Goal: Task Accomplishment & Management: Complete application form

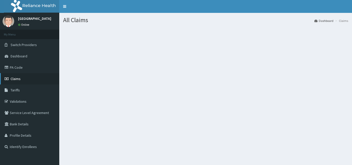
click at [29, 75] on link "Claims" at bounding box center [29, 78] width 59 height 11
click at [38, 78] on link "Claims" at bounding box center [29, 78] width 59 height 11
click at [24, 75] on link "Claims" at bounding box center [29, 78] width 59 height 11
click at [26, 75] on link "Claims" at bounding box center [29, 78] width 59 height 11
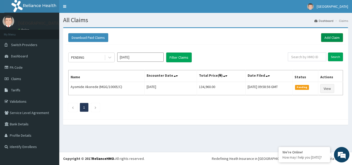
click at [337, 37] on link "Add Claim" at bounding box center [332, 37] width 22 height 9
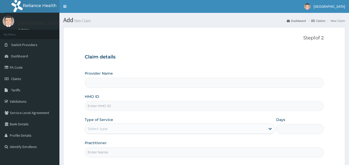
type input "[GEOGRAPHIC_DATA]"
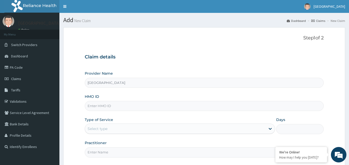
click at [115, 108] on input "HMO ID" at bounding box center [204, 106] width 239 height 10
type input "VTL/10485/D"
click at [134, 129] on div "Select type" at bounding box center [175, 129] width 180 height 8
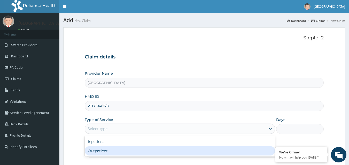
click at [144, 152] on div "Outpatient" at bounding box center [180, 151] width 190 height 9
type input "1"
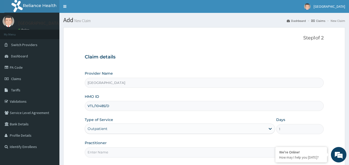
click at [194, 140] on div "Provider Name EMMANUEL MEDICAL CENTRE HMO ID VTL/10485/D Type of Service Outpat…" at bounding box center [204, 114] width 239 height 87
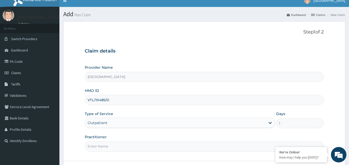
scroll to position [26, 0]
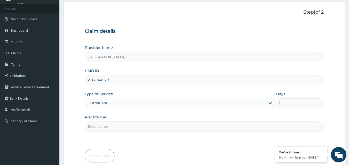
click at [121, 128] on input "Practitioner" at bounding box center [204, 127] width 239 height 10
type input "DR. AFOLABI BA"
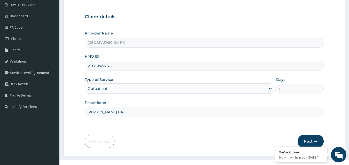
scroll to position [48, 0]
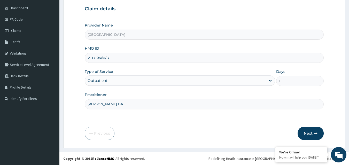
click at [309, 134] on button "Next" at bounding box center [310, 133] width 26 height 13
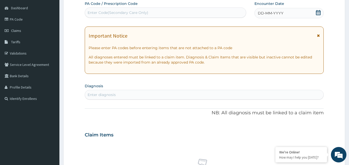
click at [138, 93] on div "Enter diagnosis" at bounding box center [204, 95] width 238 height 8
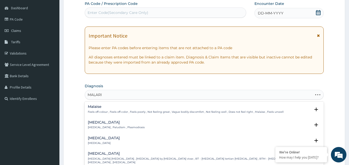
type input "MALARIA"
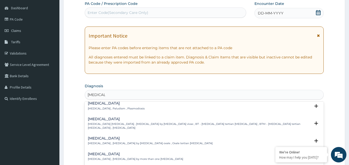
scroll to position [0, 0]
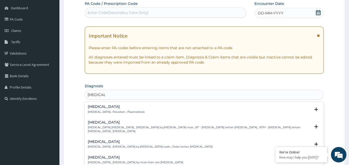
click at [144, 110] on div "Malaria Malaria , Paludism , Plasmodiosis" at bounding box center [204, 109] width 233 height 9
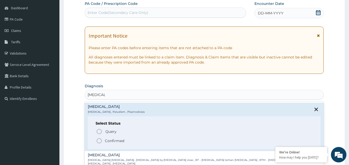
click at [122, 140] on p "Confirmed" at bounding box center [114, 141] width 19 height 5
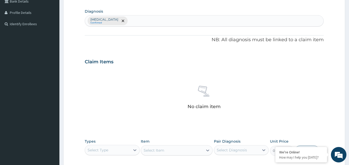
scroll to position [177, 0]
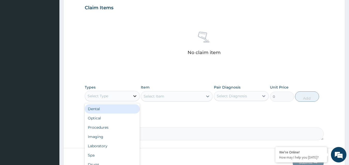
click at [137, 96] on div at bounding box center [134, 96] width 9 height 9
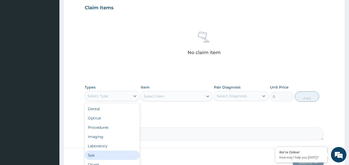
scroll to position [18, 0]
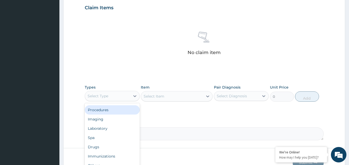
click at [124, 111] on div "Procedures" at bounding box center [112, 110] width 55 height 9
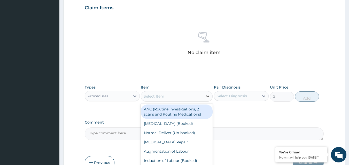
click at [207, 96] on icon at bounding box center [207, 96] width 5 height 5
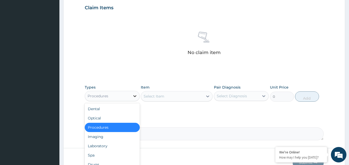
click at [135, 97] on icon at bounding box center [134, 96] width 5 height 5
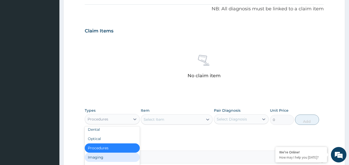
scroll to position [0, 0]
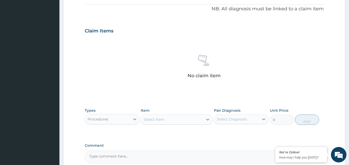
click at [297, 139] on div "PA Code / Prescription Code Enter Code(Secondary Care Only) Encounter Date DD-M…" at bounding box center [204, 29] width 239 height 269
click at [264, 121] on icon at bounding box center [263, 119] width 5 height 5
click at [263, 132] on div "Malaria" at bounding box center [241, 132] width 55 height 11
checkbox input "true"
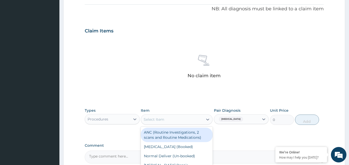
click at [199, 120] on div "Select Item" at bounding box center [172, 120] width 62 height 8
type input "GP"
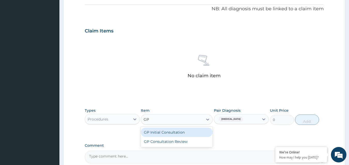
click at [197, 133] on div "GP Initial Consultation" at bounding box center [177, 132] width 72 height 9
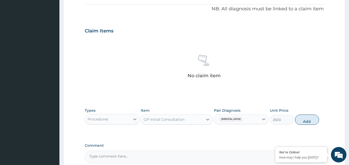
click at [282, 131] on div "Types Procedures Item GP Initial Consultation Pair Diagnosis Malaria Unit Price…" at bounding box center [204, 121] width 239 height 30
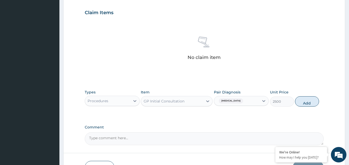
scroll to position [174, 0]
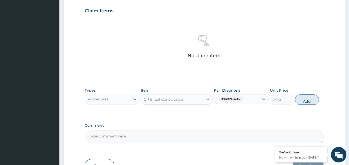
click at [308, 101] on button "Add" at bounding box center [307, 100] width 24 height 10
type input "0"
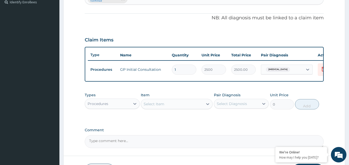
scroll to position [123, 0]
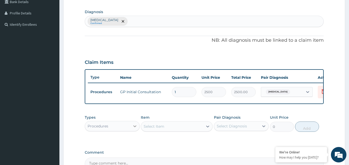
click at [135, 129] on icon at bounding box center [134, 126] width 5 height 5
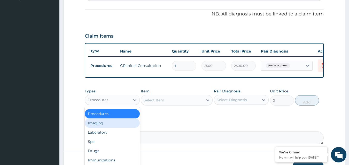
scroll to position [150, 0]
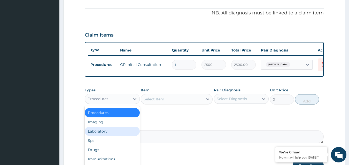
click at [109, 136] on div "Laboratory" at bounding box center [112, 131] width 55 height 9
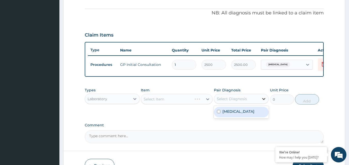
click at [262, 102] on icon at bounding box center [263, 98] width 5 height 5
click at [258, 114] on div "Malaria" at bounding box center [241, 112] width 55 height 11
checkbox input "true"
click at [207, 119] on div "PA Code / Prescription Code Enter Code(Secondary Care Only) Encounter Date DD-M…" at bounding box center [204, 21] width 239 height 244
drag, startPoint x: 207, startPoint y: 103, endPoint x: 207, endPoint y: 106, distance: 3.1
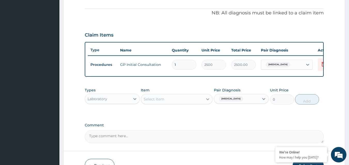
click at [207, 102] on icon at bounding box center [207, 99] width 5 height 5
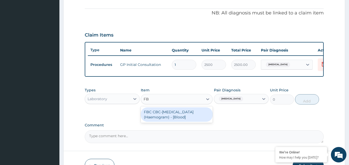
type input "FBC"
click at [178, 117] on div "FBC CBC-Complete Blood Count (Haemogram) - [Blood]" at bounding box center [177, 115] width 72 height 14
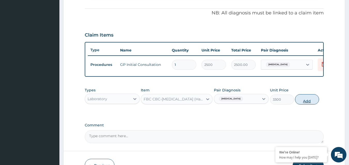
click at [308, 104] on button "Add" at bounding box center [307, 99] width 24 height 10
type input "0"
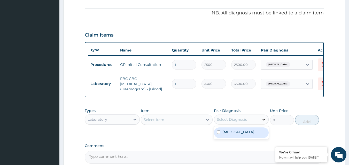
click at [265, 122] on icon at bounding box center [263, 119] width 5 height 5
click at [253, 136] on div "Malaria" at bounding box center [241, 133] width 55 height 11
checkbox input "true"
click at [211, 124] on div at bounding box center [207, 119] width 9 height 9
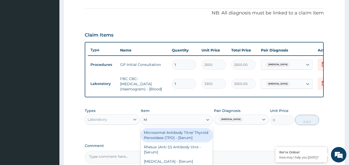
type input "MP"
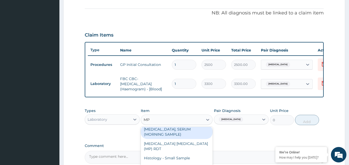
scroll to position [151, 0]
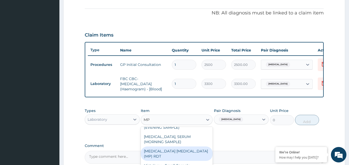
click at [201, 160] on div "MALARIA PARASITE (MP) RDT" at bounding box center [177, 154] width 72 height 14
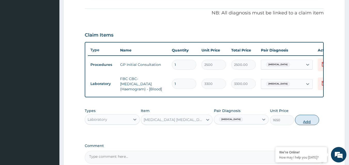
click at [307, 125] on button "Add" at bounding box center [307, 120] width 24 height 10
type input "0"
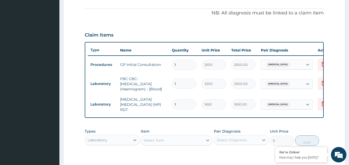
click at [330, 127] on form "Step 2 of 2 PA Code / Prescription Code Enter Code(Secondary Care Only) Encount…" at bounding box center [203, 49] width 281 height 344
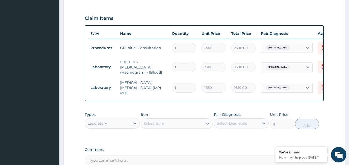
scroll to position [176, 0]
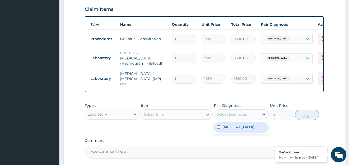
click at [263, 115] on icon at bounding box center [263, 114] width 5 height 5
click at [261, 127] on div "Malaria" at bounding box center [241, 128] width 55 height 11
checkbox input "true"
click at [208, 117] on icon at bounding box center [207, 114] width 5 height 5
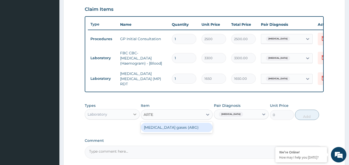
type input "ARTE"
click at [135, 115] on icon at bounding box center [134, 114] width 5 height 5
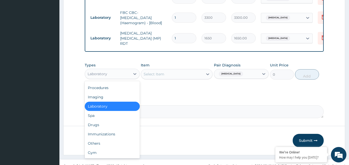
scroll to position [224, 0]
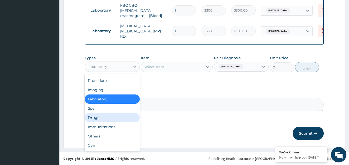
click at [117, 117] on div "Drugs" at bounding box center [112, 117] width 55 height 9
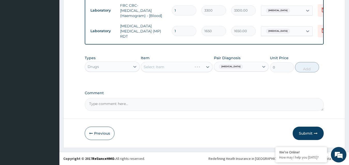
click at [205, 67] on div "Select Item" at bounding box center [177, 67] width 72 height 10
click at [204, 67] on div at bounding box center [207, 66] width 9 height 9
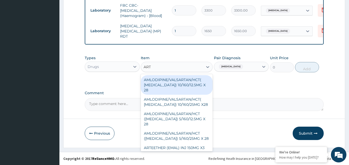
type input "ARTE"
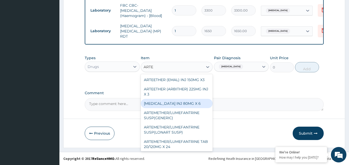
click at [188, 104] on div "ARTEMETHER INJ 80MG X 6" at bounding box center [177, 103] width 72 height 9
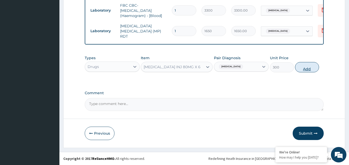
click at [303, 67] on button "Add" at bounding box center [307, 67] width 24 height 10
type input "0"
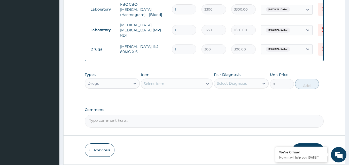
type input "0.00"
type input "2"
type input "600.00"
type input "2"
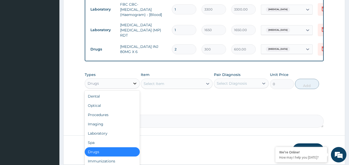
click at [137, 86] on div at bounding box center [134, 83] width 9 height 9
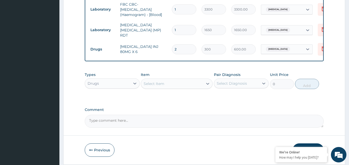
click at [255, 86] on div "Select Diagnosis" at bounding box center [236, 83] width 45 height 8
click at [243, 98] on div "Malaria" at bounding box center [241, 97] width 55 height 11
checkbox input "true"
click at [195, 87] on div "Select Item" at bounding box center [172, 84] width 62 height 8
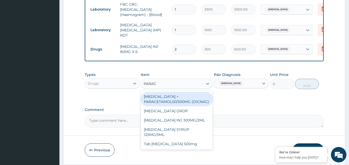
type input "PARACE"
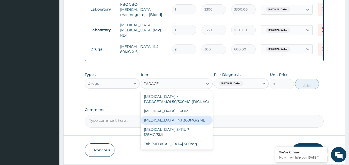
click at [183, 120] on div "PARACETAMOL INJ 300MG/2ML" at bounding box center [177, 120] width 72 height 9
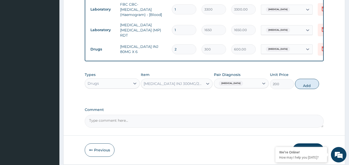
click at [306, 85] on button "Add" at bounding box center [307, 84] width 24 height 10
type input "0"
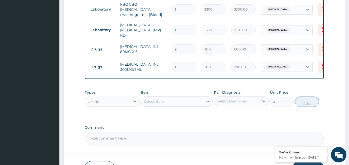
click at [258, 104] on div "Select Diagnosis" at bounding box center [236, 101] width 45 height 8
click at [254, 114] on div "Malaria" at bounding box center [241, 114] width 55 height 11
checkbox input "true"
click at [207, 102] on icon at bounding box center [207, 101] width 5 height 5
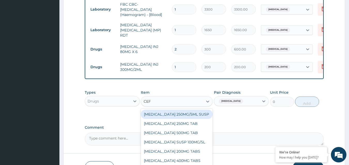
type input "CEFU"
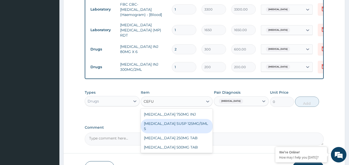
click at [188, 125] on div "CEFUROXIME SUSP 125MG/5ML 5" at bounding box center [177, 126] width 72 height 14
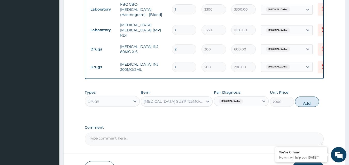
click at [306, 106] on button "Add" at bounding box center [307, 102] width 24 height 10
type input "0"
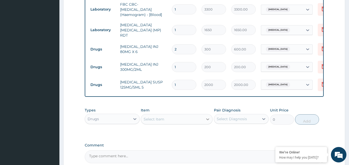
click at [207, 122] on icon at bounding box center [207, 119] width 5 height 5
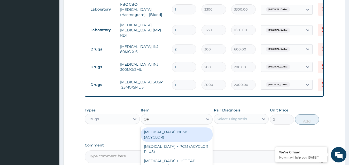
type input "ORS"
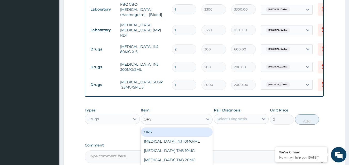
click at [184, 137] on div "ORS" at bounding box center [177, 132] width 72 height 9
type input "120"
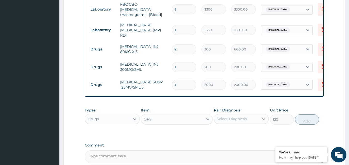
click at [264, 122] on icon at bounding box center [263, 119] width 5 height 5
click at [289, 134] on div "Types Drugs Item ORS Pair Diagnosis Select Diagnosis Unit Price 120 Add" at bounding box center [204, 120] width 239 height 30
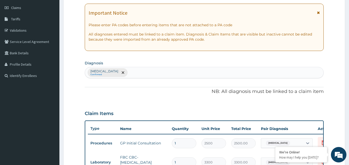
scroll to position [44, 0]
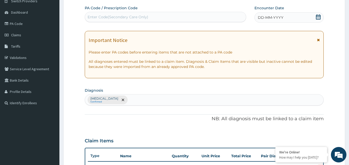
click at [158, 99] on div "Malaria Confirmed" at bounding box center [204, 100] width 238 height 11
type input "UPPER RES"
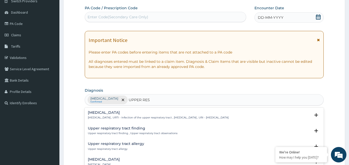
click at [135, 117] on p "Upper respiratory infection , URTI - Infection of the upper respiratory tract ,…" at bounding box center [158, 118] width 141 height 4
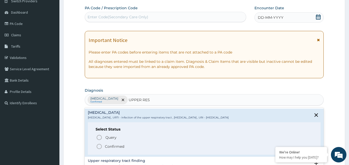
click at [122, 146] on p "Confirmed" at bounding box center [114, 146] width 19 height 5
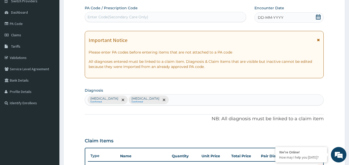
click at [189, 102] on div "Malaria Confirmed Upper respiratory infection Confirmed" at bounding box center [204, 100] width 238 height 11
type input "DIARR"
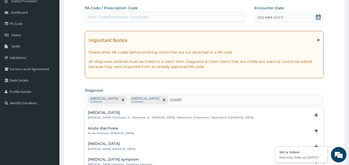
click at [138, 132] on div "Acute diarrhoea Acute diarrhoea , Acute diarrhea" at bounding box center [204, 131] width 233 height 9
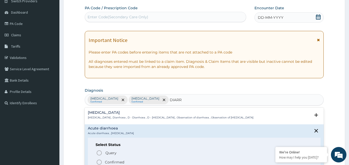
click at [119, 163] on p "Confirmed" at bounding box center [114, 162] width 19 height 5
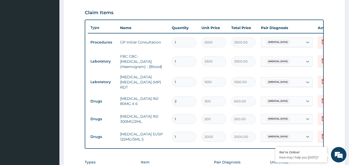
scroll to position [199, 0]
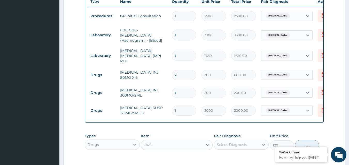
click at [305, 109] on icon at bounding box center [307, 110] width 5 height 5
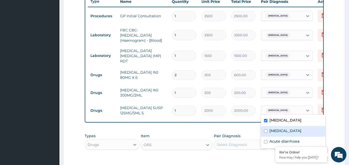
click at [278, 132] on label "Upper respiratory infection" at bounding box center [285, 130] width 32 height 5
checkbox input "true"
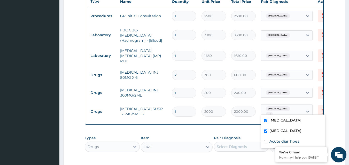
click at [270, 120] on label "Malaria" at bounding box center [285, 120] width 32 height 5
checkbox input "false"
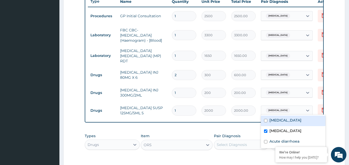
click at [255, 115] on td "2000.00" at bounding box center [243, 110] width 30 height 15
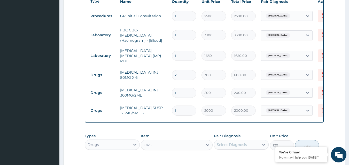
scroll to position [250, 0]
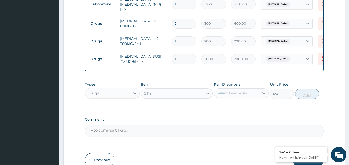
click at [261, 94] on icon at bounding box center [263, 93] width 5 height 5
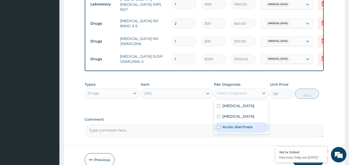
drag, startPoint x: 244, startPoint y: 133, endPoint x: 286, endPoint y: 103, distance: 51.4
click at [244, 130] on label "Acute diarrhoea" at bounding box center [237, 127] width 30 height 5
checkbox input "true"
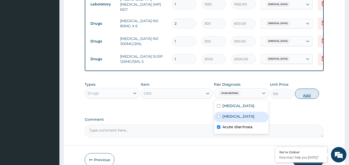
click at [309, 97] on button "Add" at bounding box center [307, 94] width 24 height 10
type input "0"
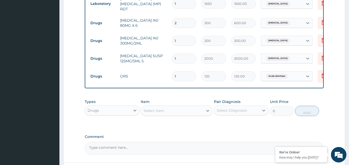
scroll to position [276, 0]
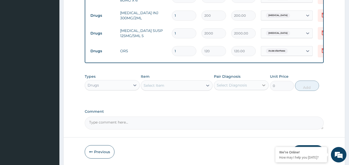
click at [260, 87] on div at bounding box center [263, 85] width 9 height 9
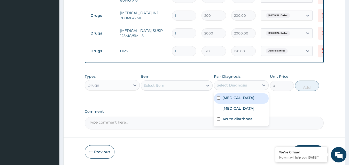
click at [225, 100] on label "Malaria" at bounding box center [238, 97] width 32 height 5
checkbox input "true"
click at [199, 83] on div "Select Item" at bounding box center [172, 86] width 62 height 8
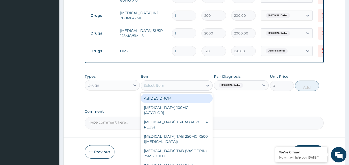
click at [200, 86] on div "Select Item" at bounding box center [172, 86] width 62 height 8
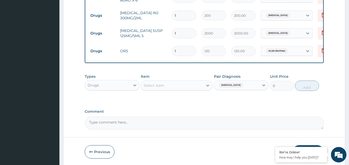
click at [201, 86] on div "Select Item" at bounding box center [172, 86] width 62 height 8
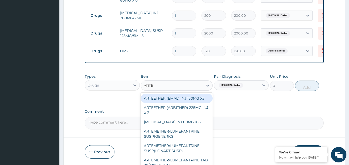
type input "ARTEM"
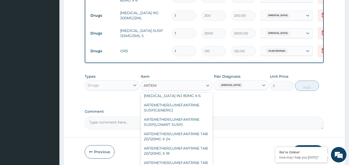
scroll to position [0, 0]
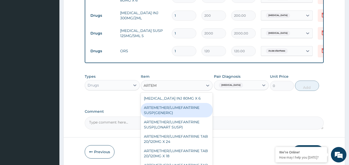
click at [186, 114] on div "ARTEMETHER/LUMEFANTRINE SUSP(GENERIC)" at bounding box center [177, 110] width 72 height 14
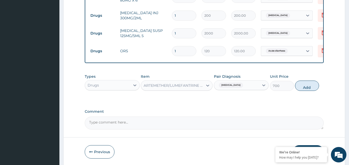
click at [257, 101] on div "Types Drugs Item ARTEMETHER/LUMEFANTRINE SUSP(GENERIC) Pair Diagnosis Malaria U…" at bounding box center [204, 86] width 239 height 30
click at [308, 88] on button "Add" at bounding box center [307, 86] width 24 height 10
type input "0"
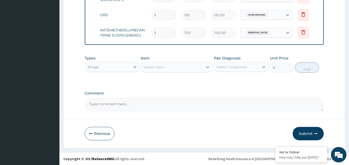
scroll to position [313, 0]
click at [304, 134] on button "Submit" at bounding box center [307, 133] width 31 height 13
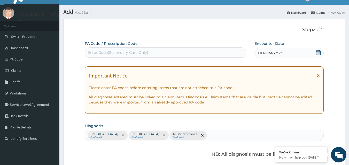
scroll to position [0, 0]
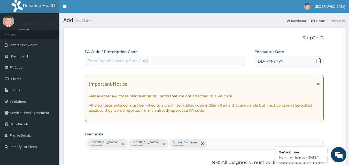
click at [317, 61] on icon at bounding box center [317, 60] width 5 height 5
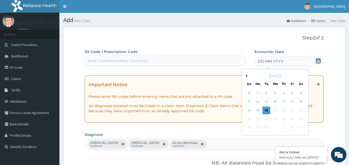
click at [269, 109] on div "16" at bounding box center [266, 111] width 8 height 8
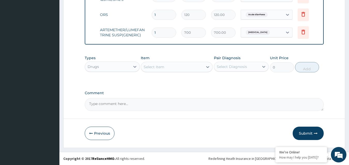
scroll to position [313, 0]
click at [304, 130] on button "Submit" at bounding box center [307, 133] width 31 height 13
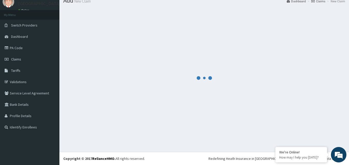
scroll to position [0, 0]
